Goal: Find specific page/section: Find specific page/section

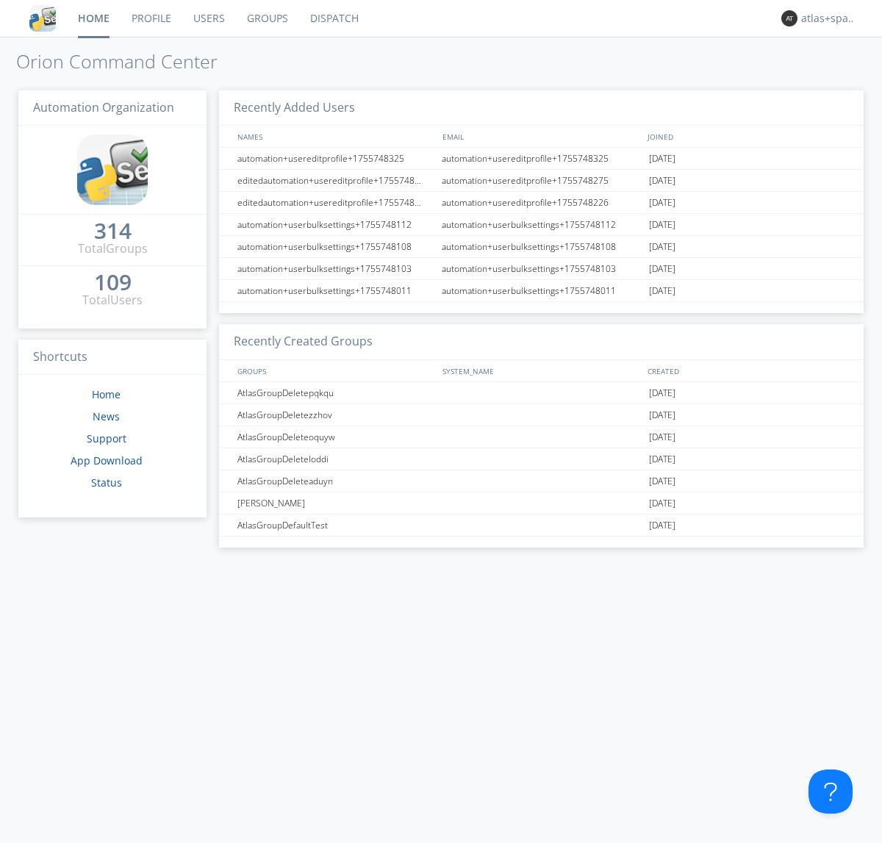
click at [333, 18] on link "Dispatch" at bounding box center [334, 18] width 71 height 37
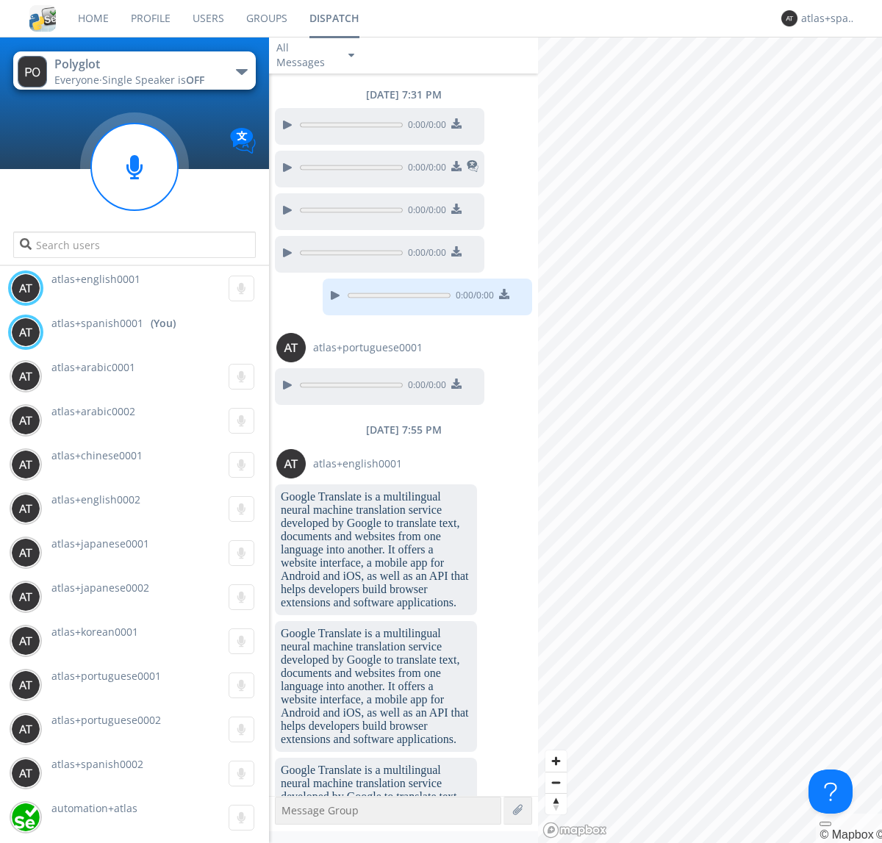
scroll to position [1447, 0]
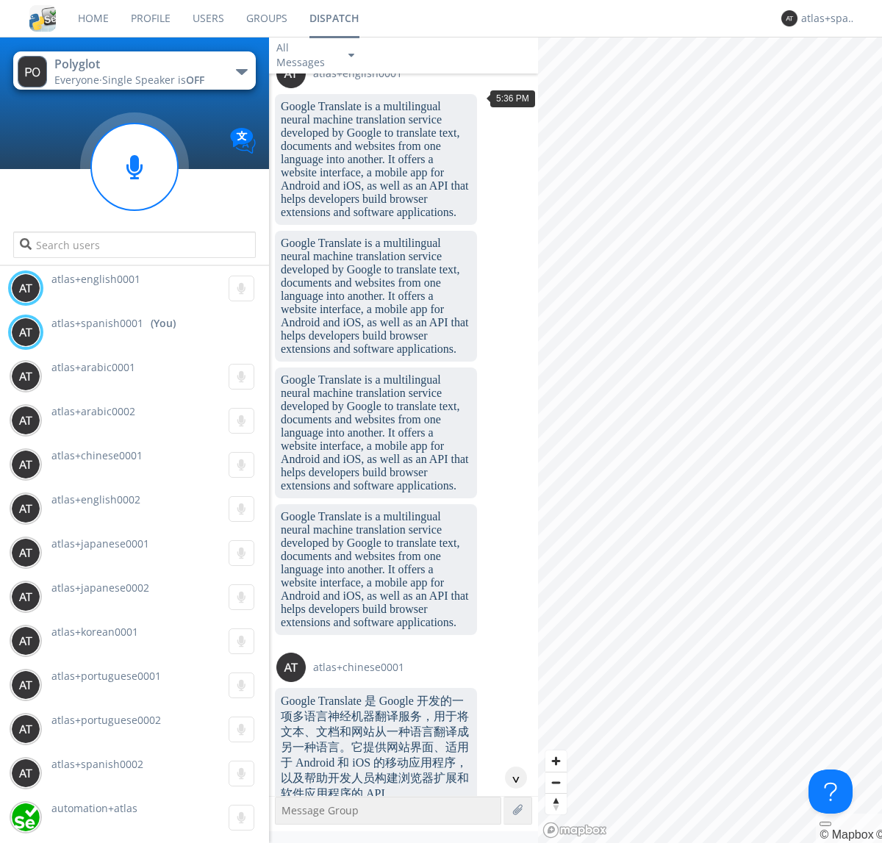
scroll to position [2205, 0]
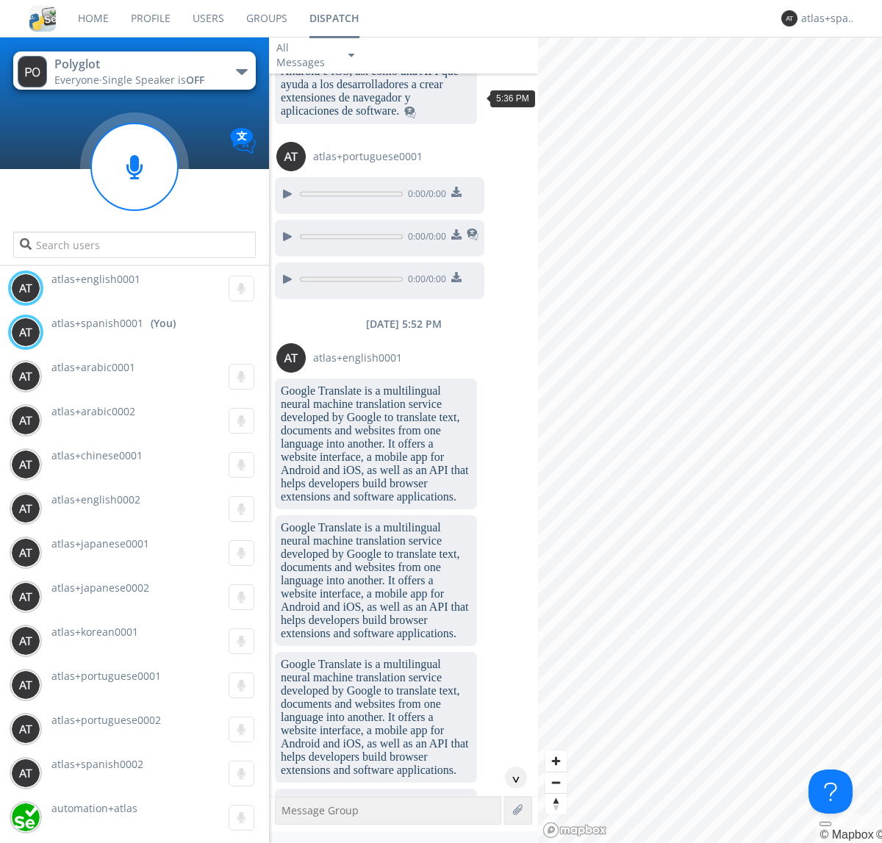
click at [510, 778] on div "^" at bounding box center [516, 778] width 22 height 22
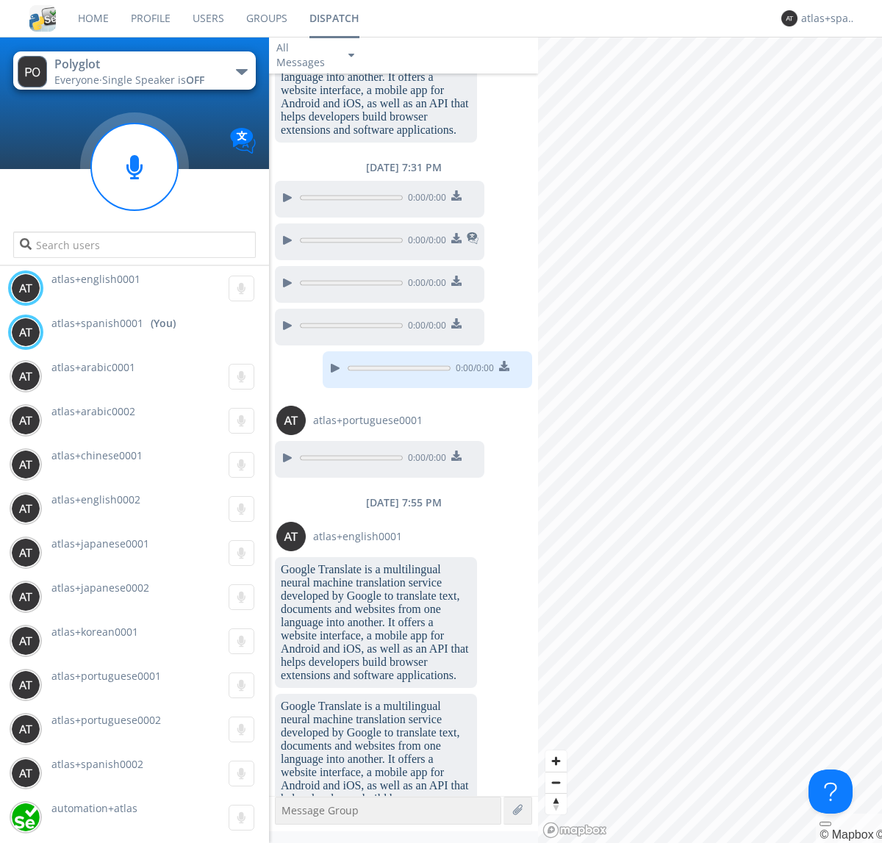
scroll to position [3702, 0]
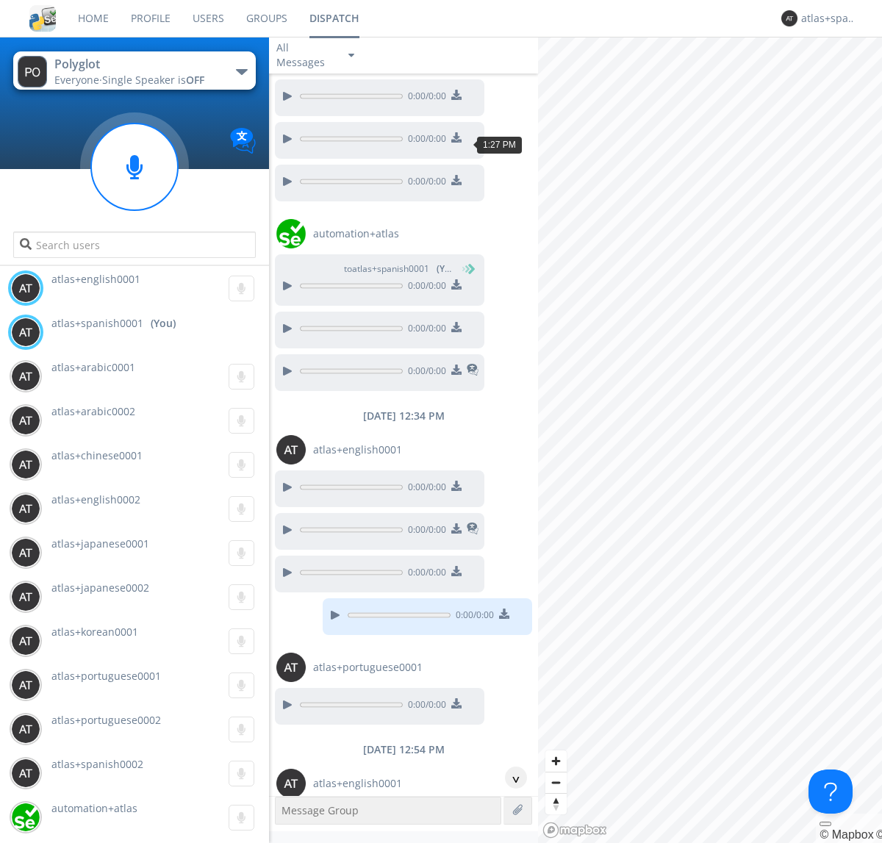
scroll to position [1561, 0]
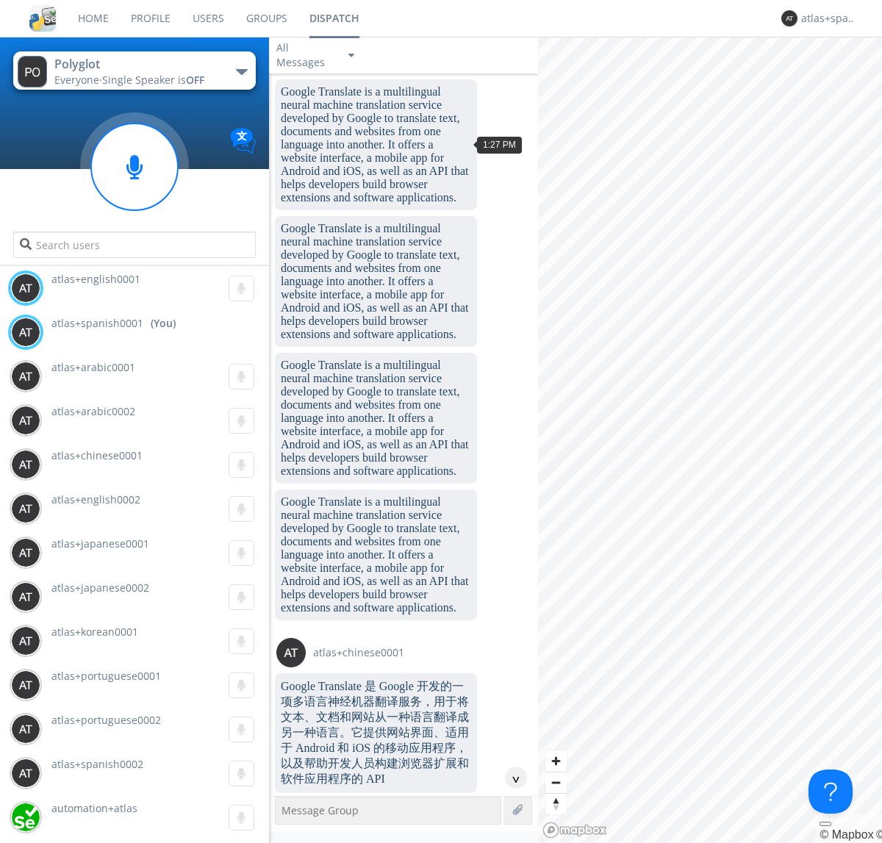
click at [510, 778] on div "^" at bounding box center [516, 778] width 22 height 22
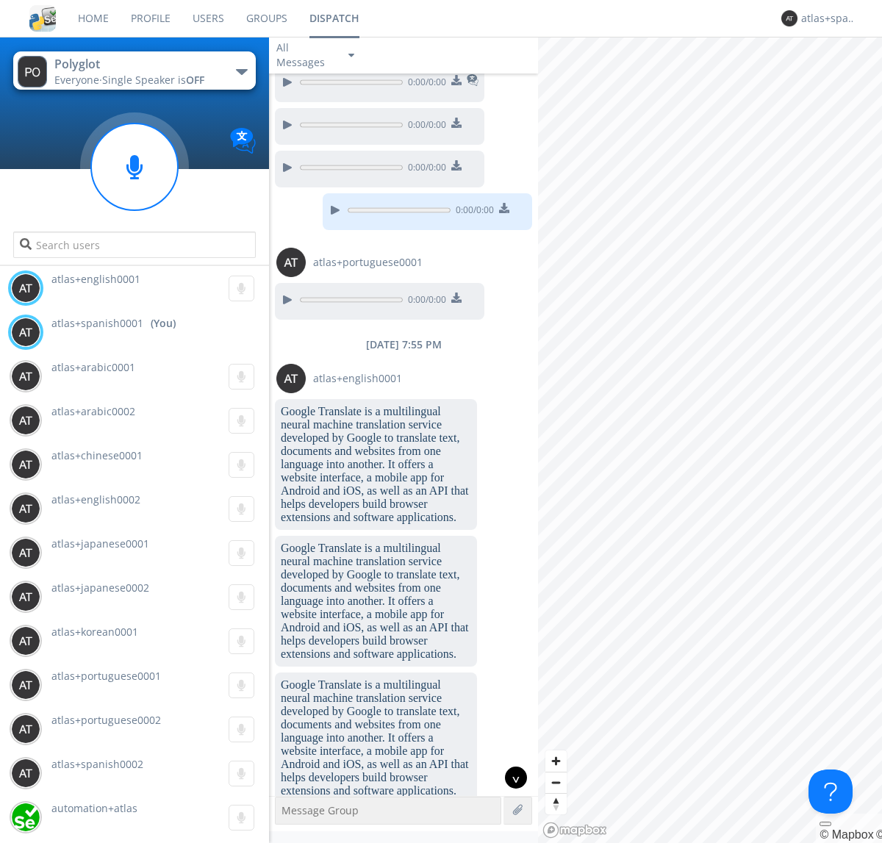
scroll to position [5181, 0]
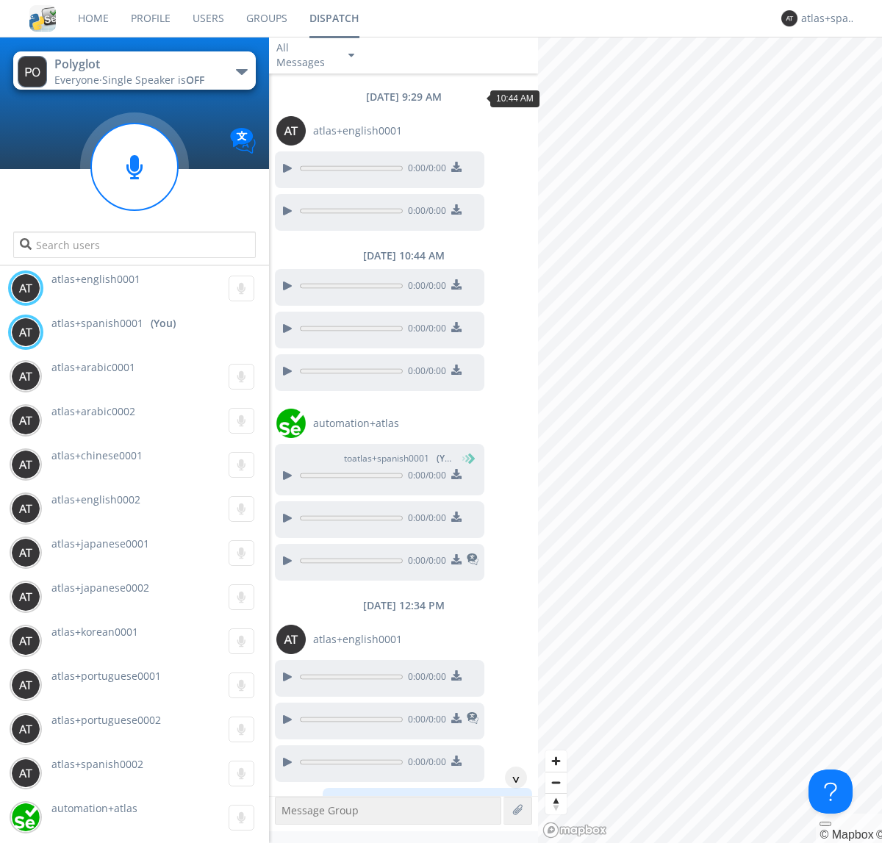
scroll to position [301, 0]
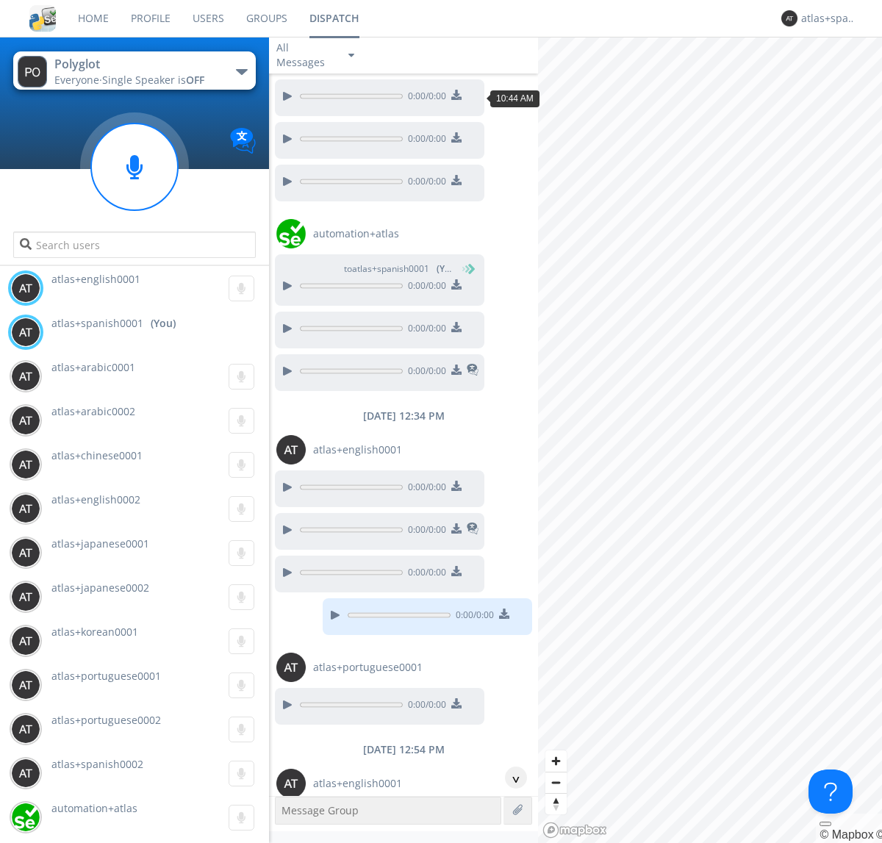
click at [510, 778] on div "^" at bounding box center [516, 778] width 22 height 22
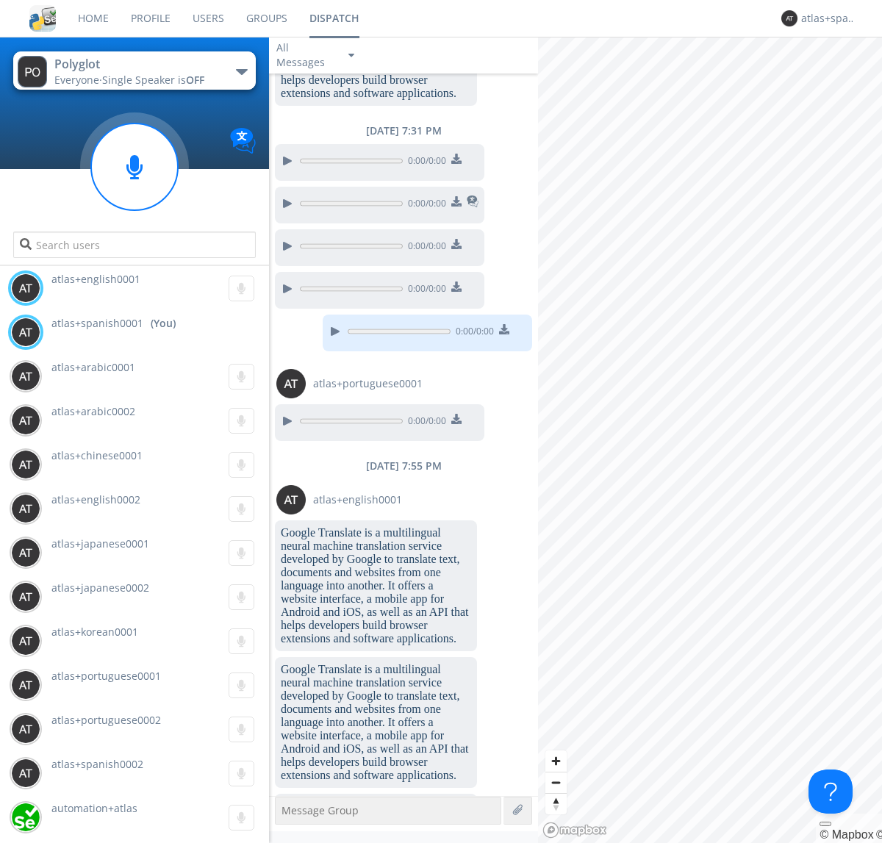
scroll to position [5371, 0]
